Goal: Information Seeking & Learning: Learn about a topic

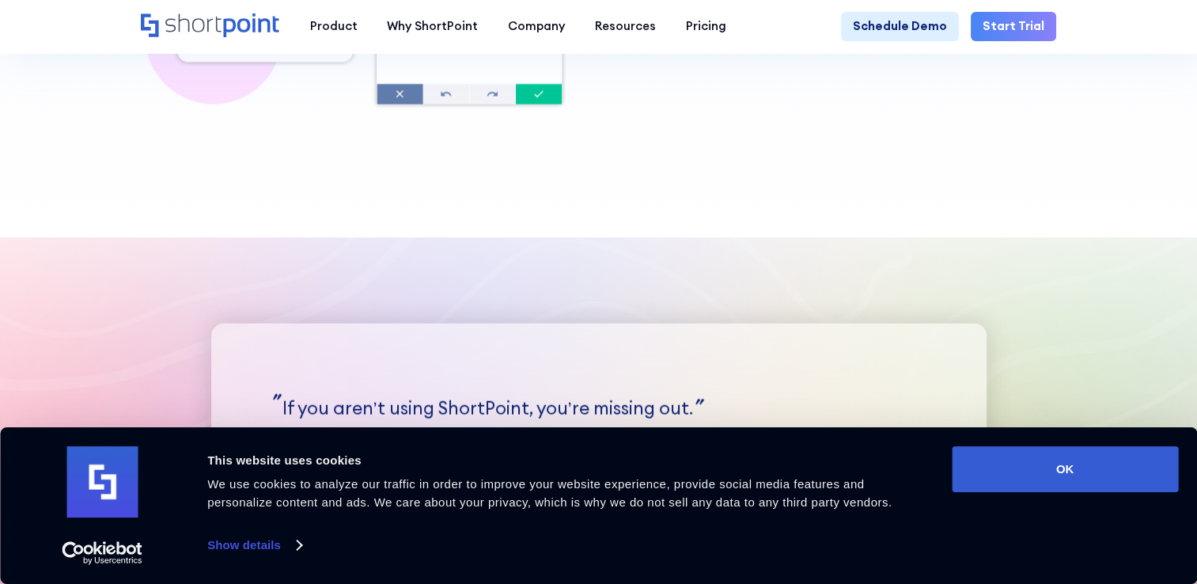
scroll to position [3696, 0]
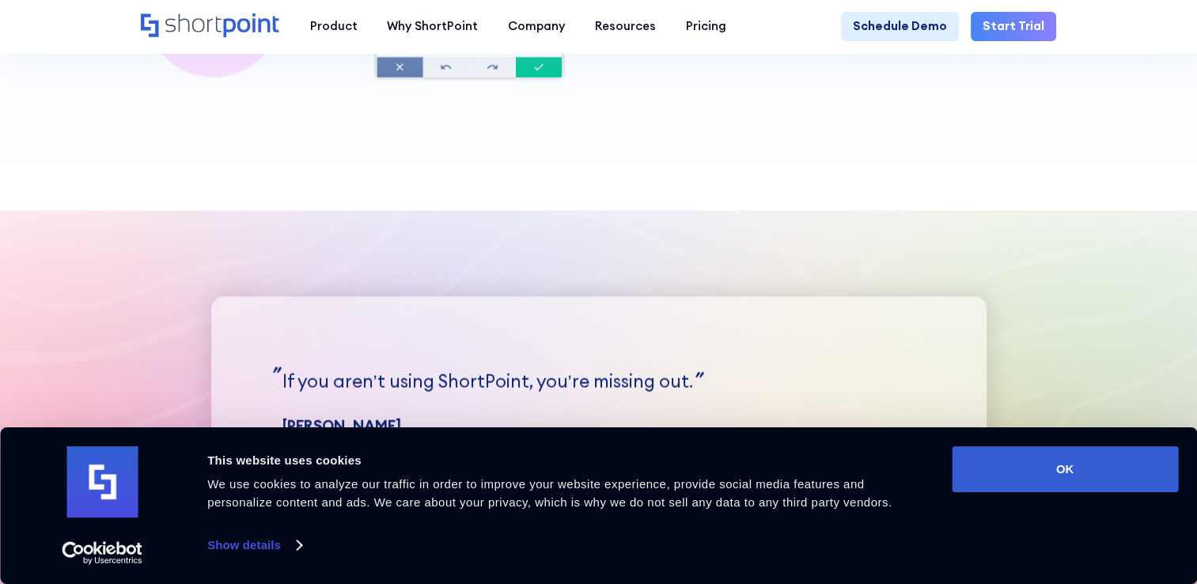
click at [1081, 483] on button "OK" at bounding box center [1065, 469] width 226 height 46
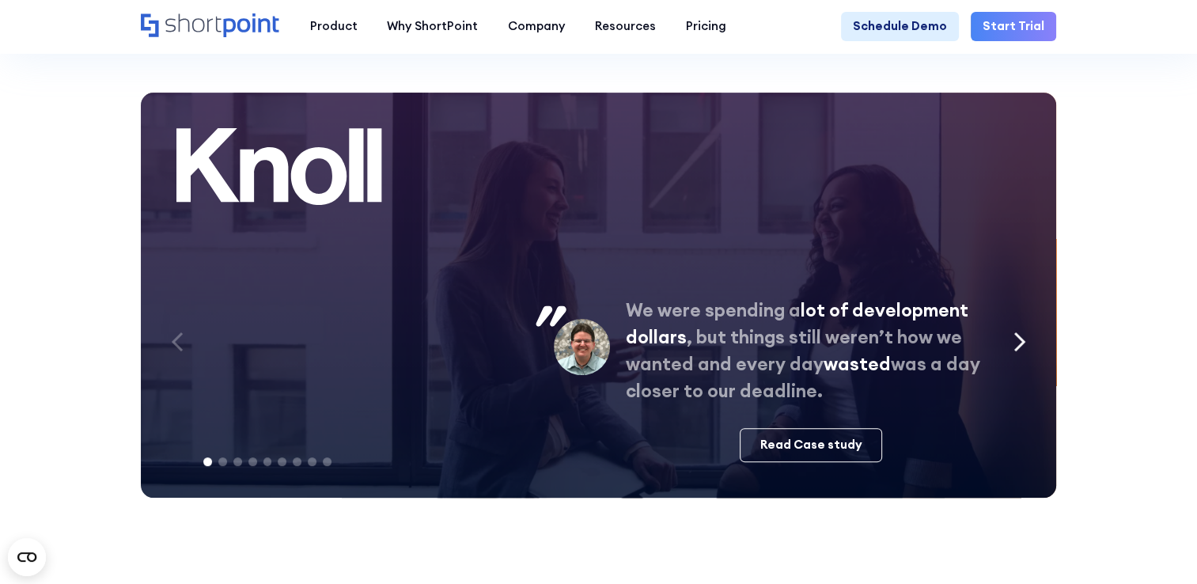
scroll to position [6389, 0]
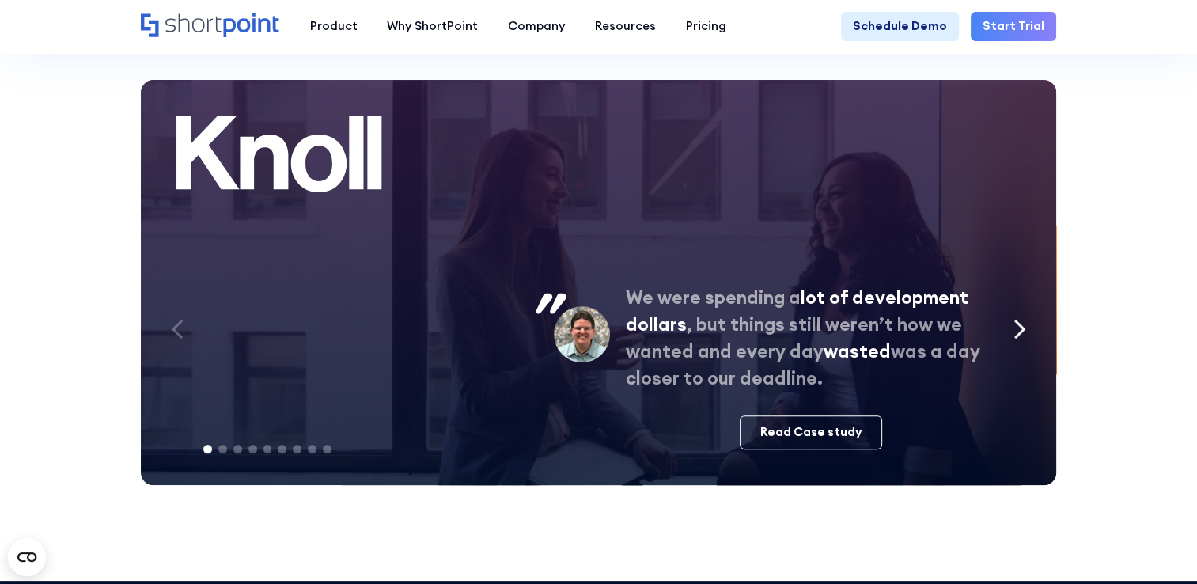
click at [1024, 338] on icon "Next slide" at bounding box center [1019, 328] width 9 height 17
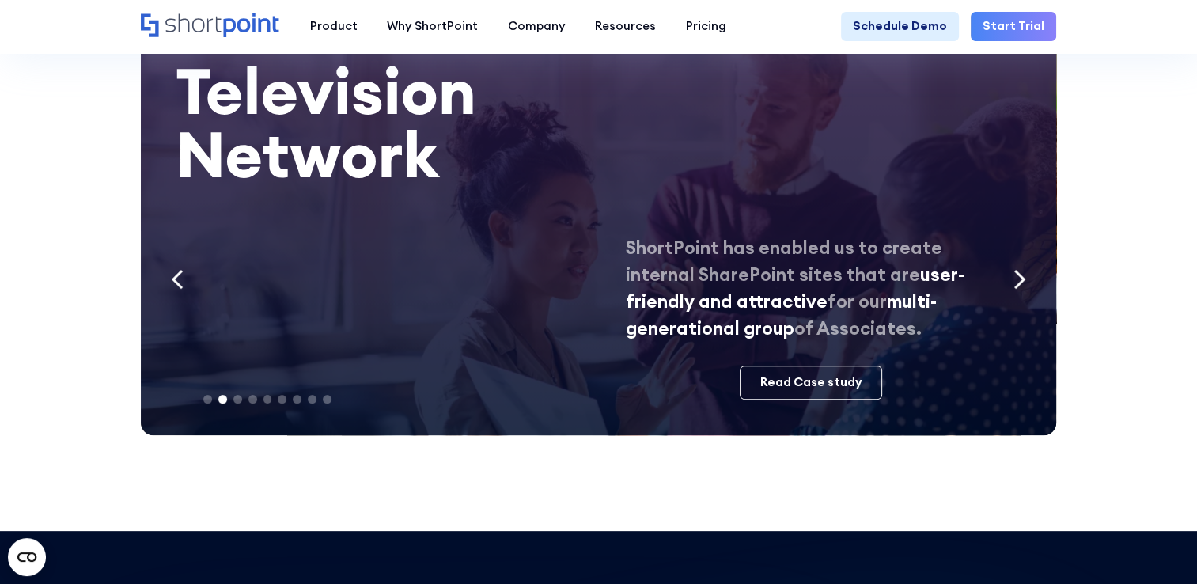
scroll to position [6439, 0]
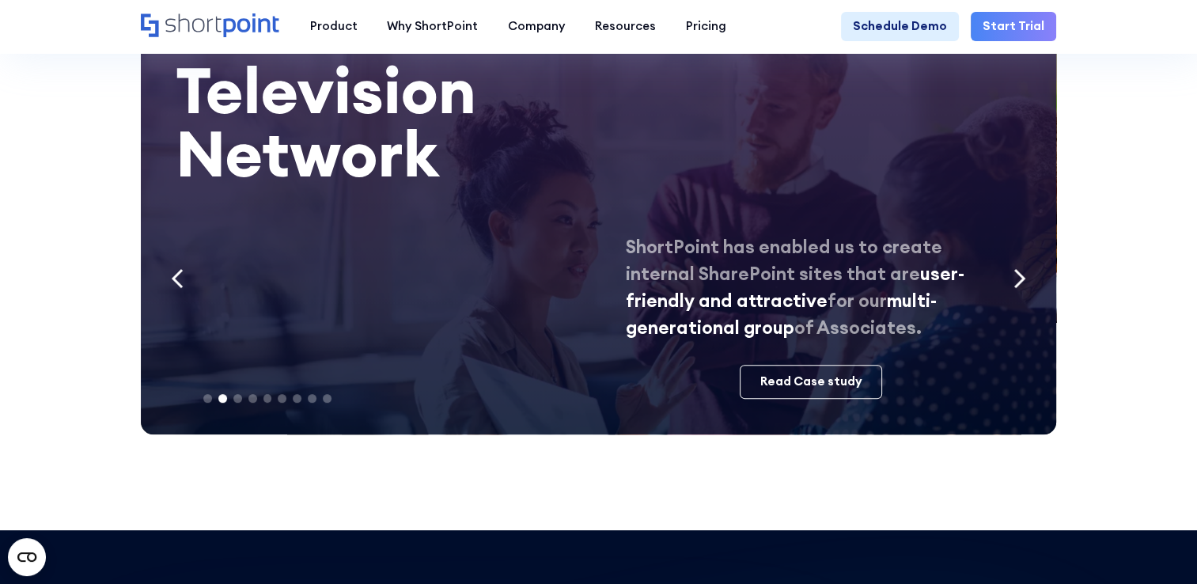
click at [1024, 287] on icon "Next slide" at bounding box center [1019, 278] width 9 height 17
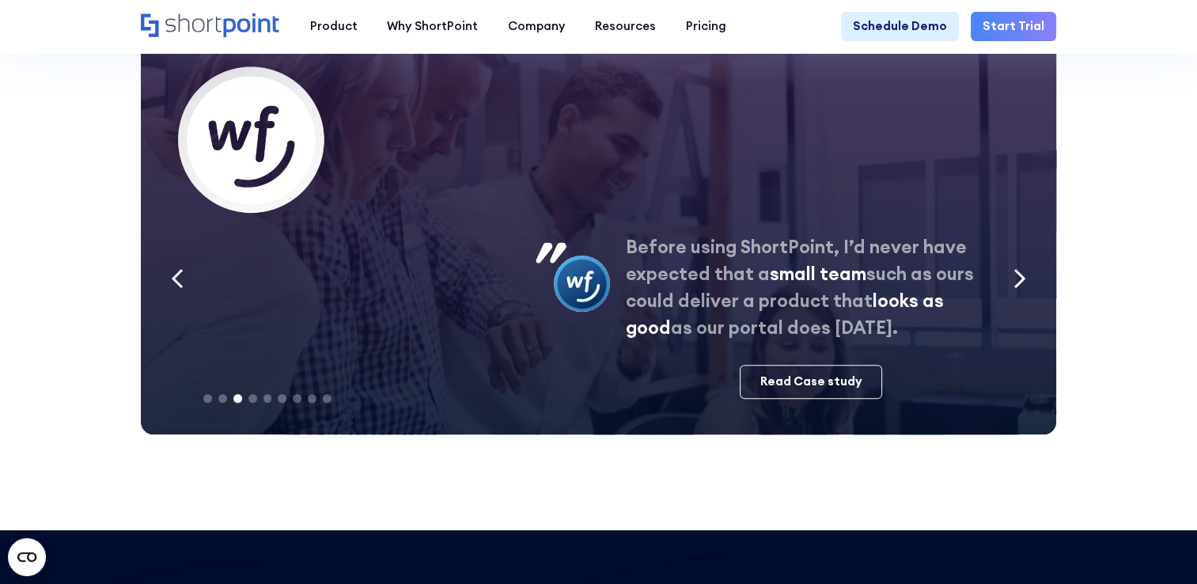
click at [1024, 287] on icon "Next slide" at bounding box center [1019, 278] width 9 height 17
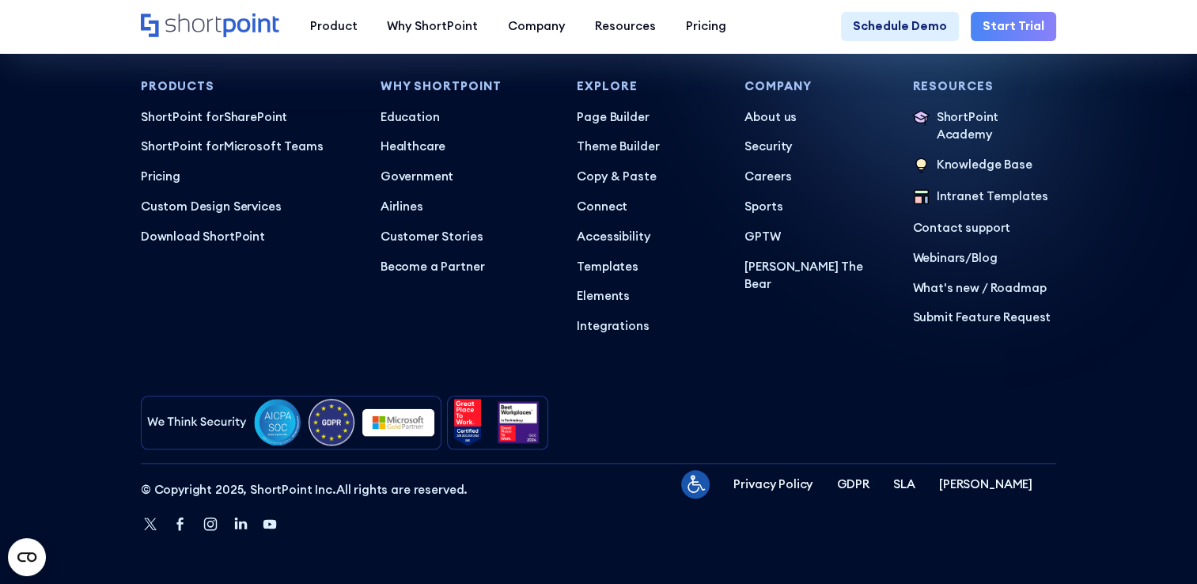
scroll to position [7527, 0]
click at [161, 185] on p "Pricing" at bounding box center [249, 176] width 216 height 18
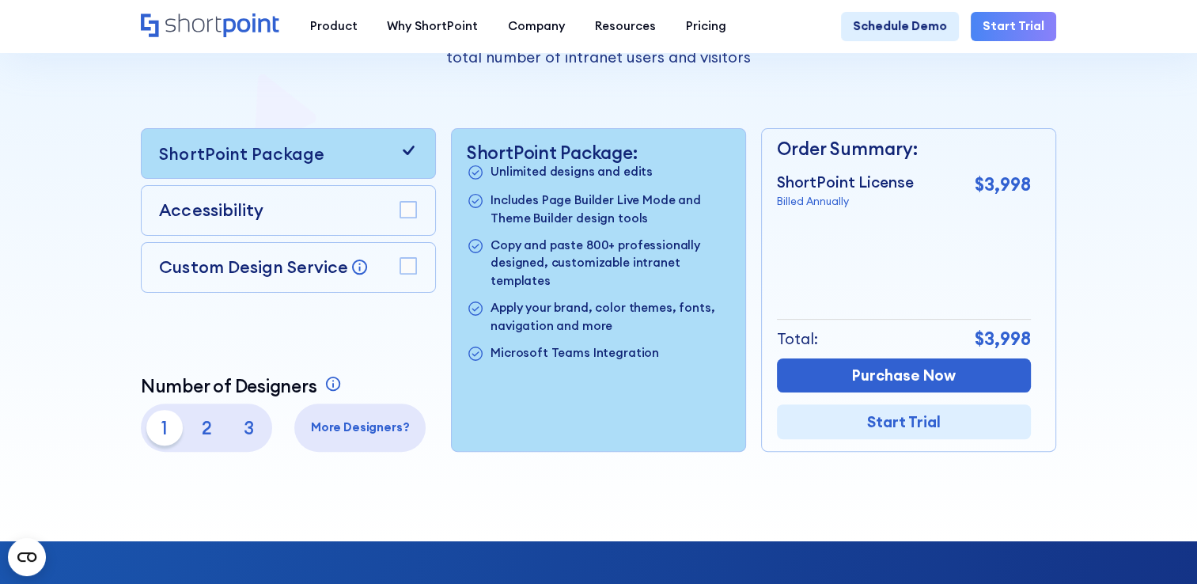
scroll to position [354, 0]
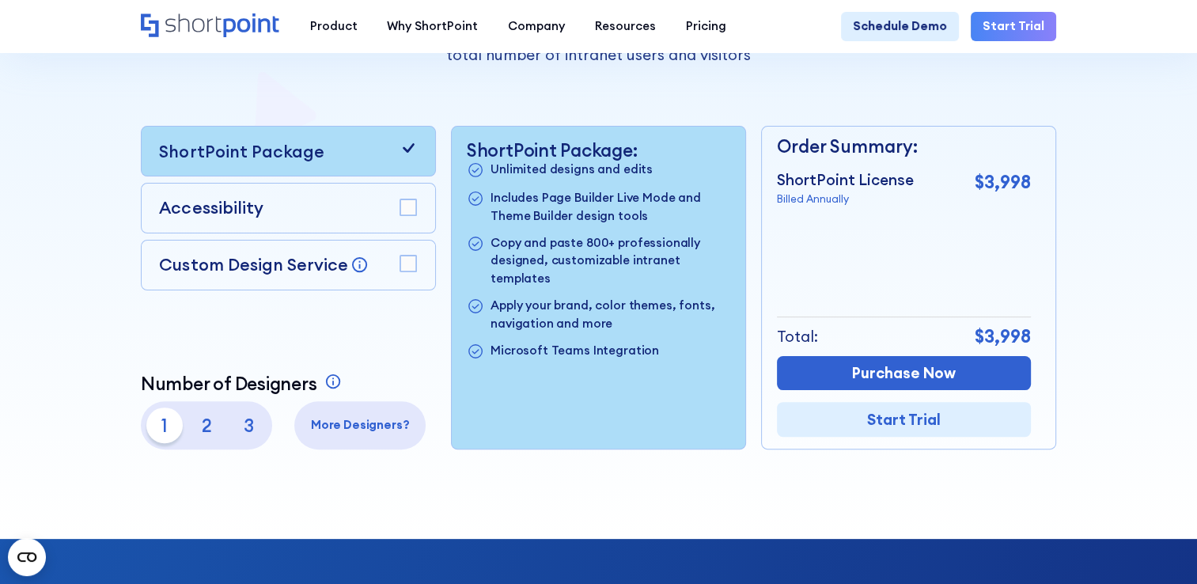
click at [406, 211] on rect at bounding box center [408, 207] width 17 height 17
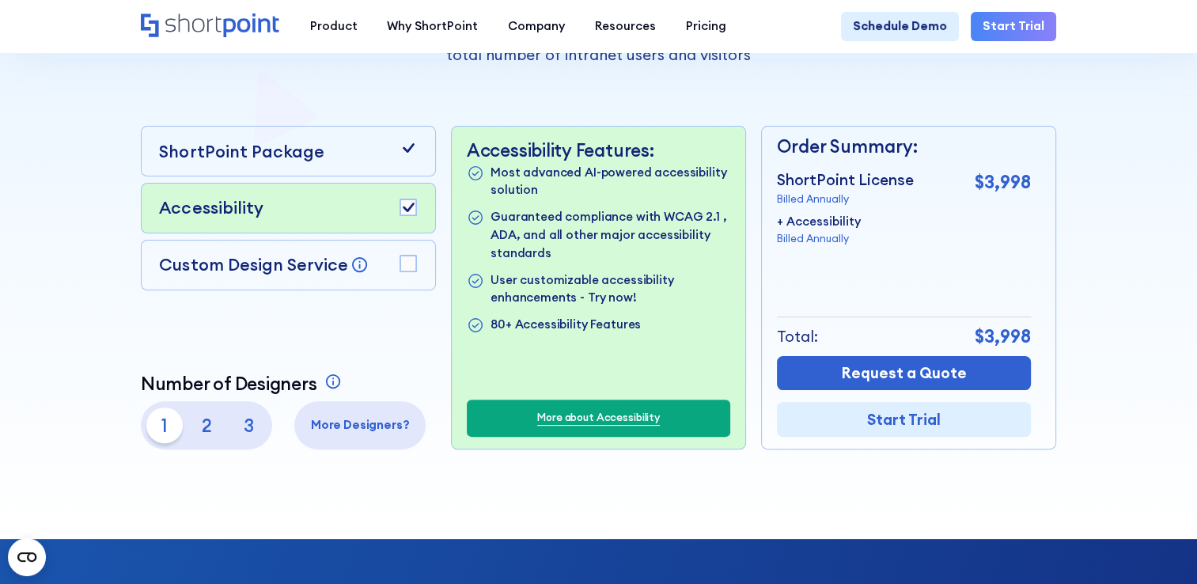
click at [411, 266] on rect at bounding box center [408, 264] width 17 height 17
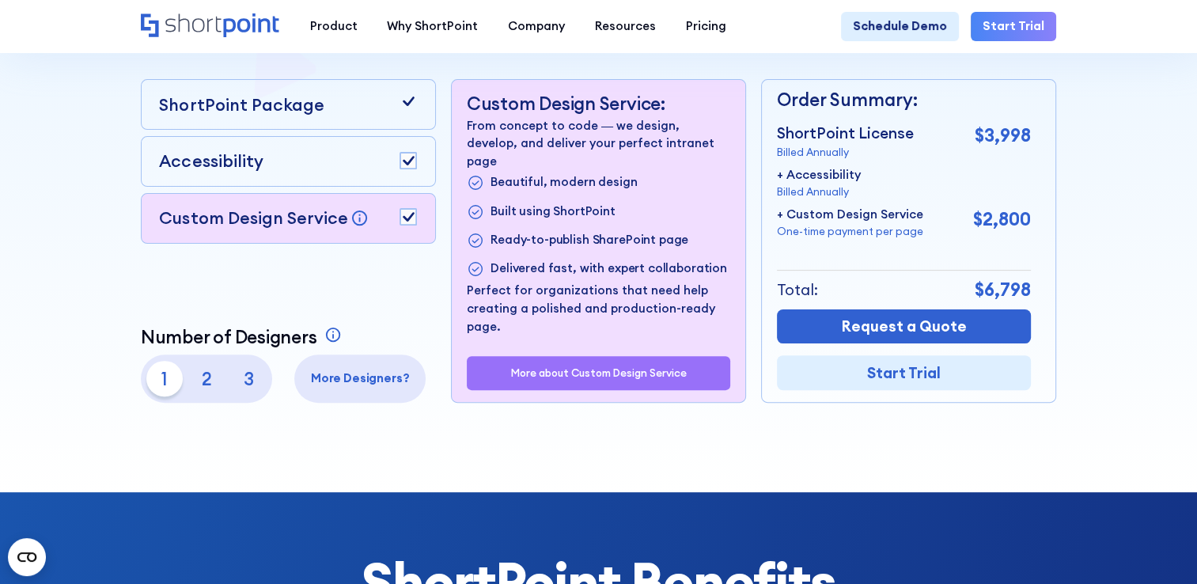
scroll to position [401, 0]
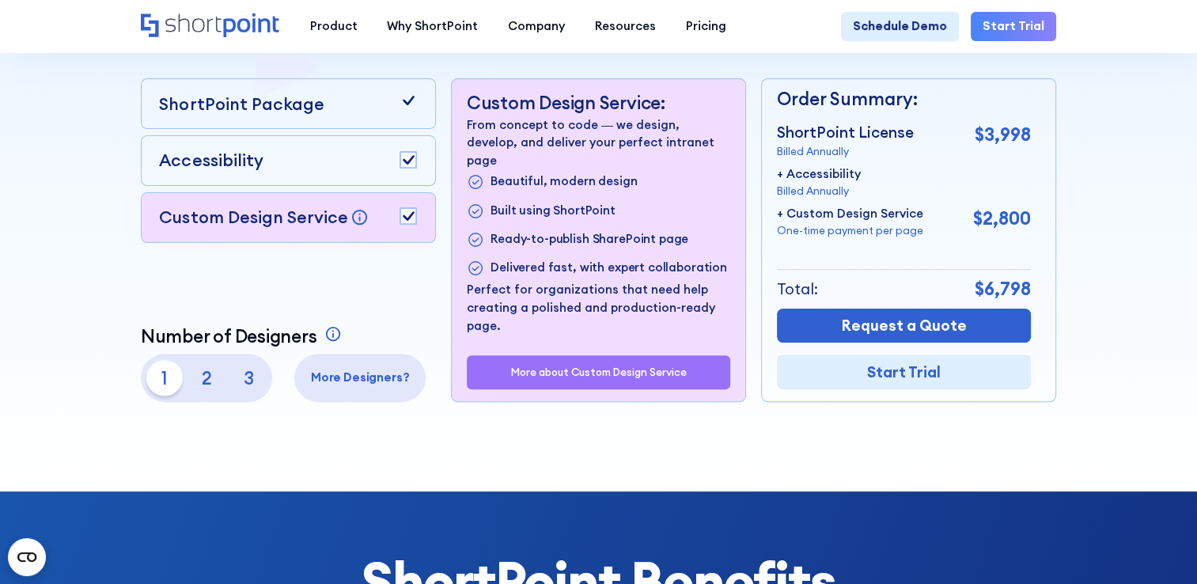
click at [213, 381] on p "2" at bounding box center [206, 378] width 36 height 36
click at [248, 391] on p "3" at bounding box center [248, 378] width 36 height 36
click at [165, 389] on p "1" at bounding box center [164, 378] width 36 height 36
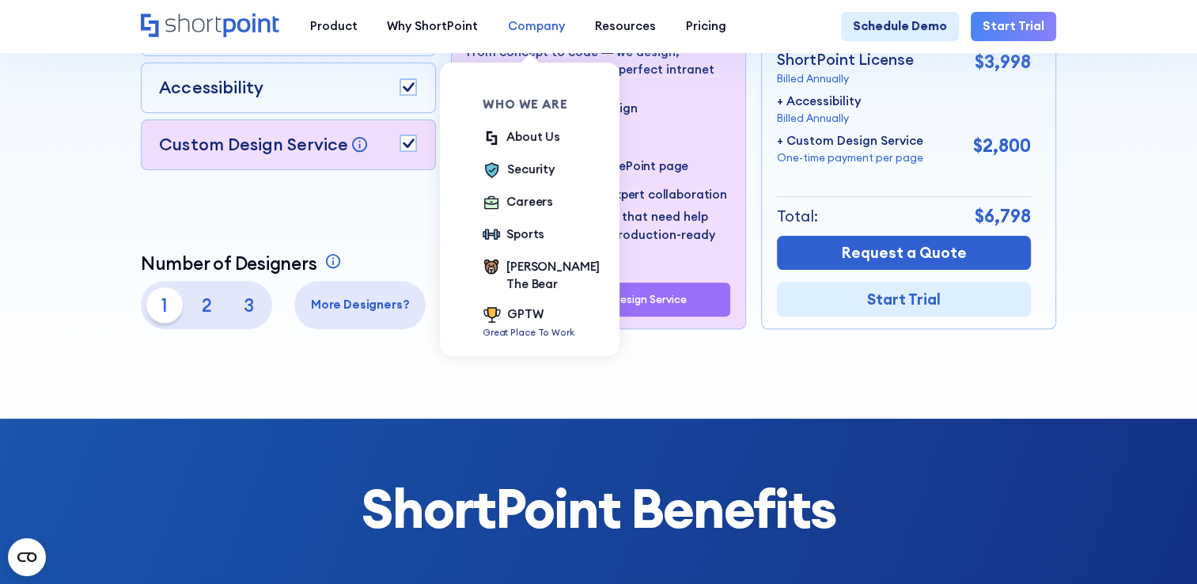
scroll to position [407, 0]
